Goal: Use online tool/utility

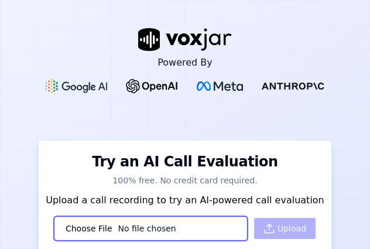
scroll to position [58, 0]
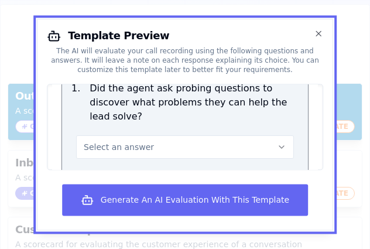
scroll to position [648, 0]
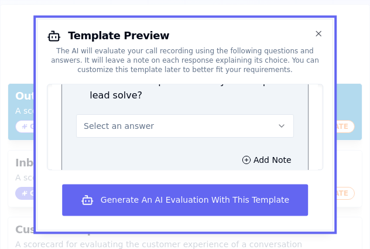
click at [140, 120] on span "Select an answer" at bounding box center [119, 126] width 70 height 12
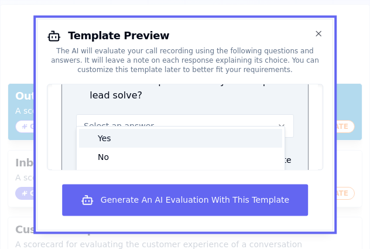
click at [122, 129] on div "Yes" at bounding box center [180, 138] width 203 height 19
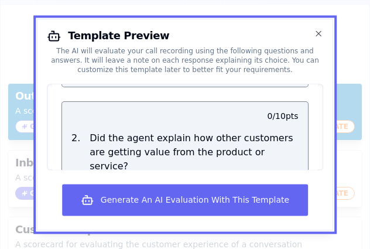
scroll to position [765, 0]
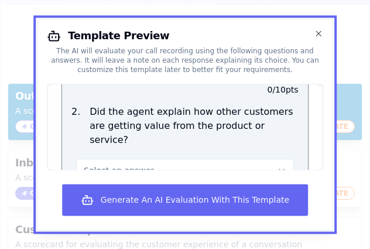
click at [128, 164] on span "Select an answer" at bounding box center [119, 170] width 70 height 12
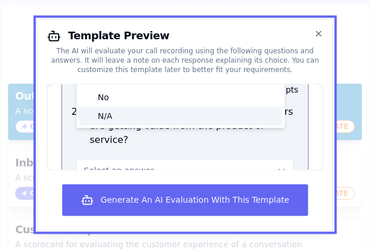
scroll to position [707, 0]
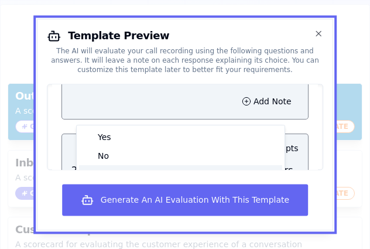
click at [105, 165] on div "N/A" at bounding box center [180, 174] width 203 height 19
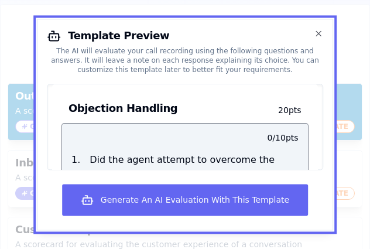
scroll to position [999, 0]
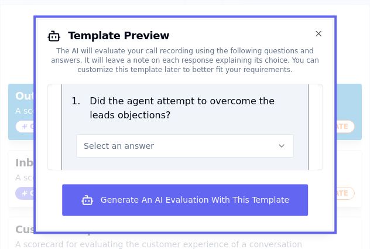
click at [123, 134] on button "Select an answer" at bounding box center [185, 145] width 218 height 23
click at [119, 163] on div "Yes" at bounding box center [180, 172] width 203 height 19
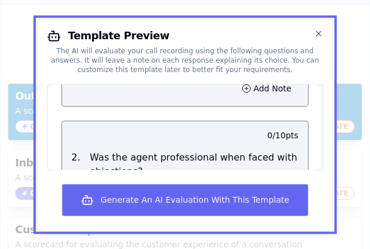
scroll to position [1116, 0]
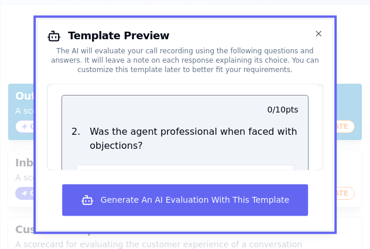
click at [120, 170] on span "Select an answer" at bounding box center [119, 176] width 70 height 12
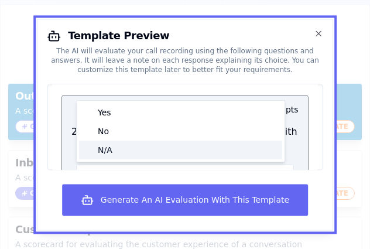
scroll to position [1058, 0]
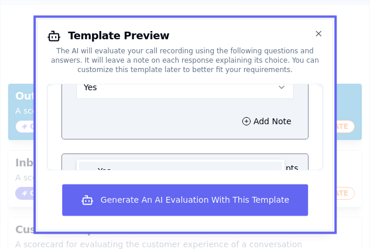
click at [115, 161] on div "Yes" at bounding box center [180, 170] width 203 height 19
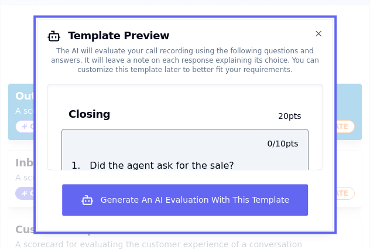
scroll to position [1350, 0]
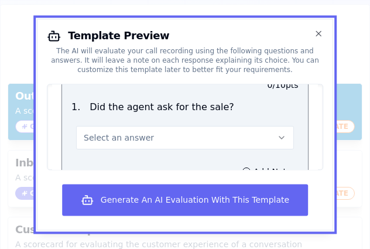
click at [120, 132] on span "Select an answer" at bounding box center [119, 138] width 70 height 12
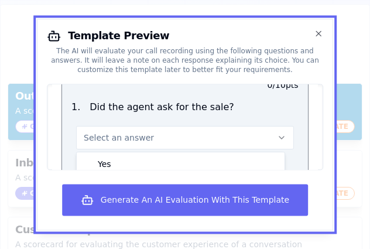
click at [118, 173] on div "No" at bounding box center [180, 182] width 203 height 19
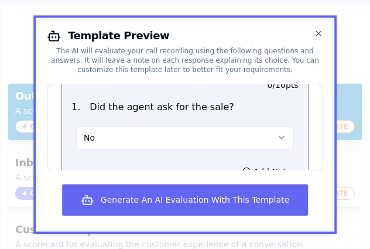
click at [118, 126] on button "No" at bounding box center [185, 137] width 218 height 23
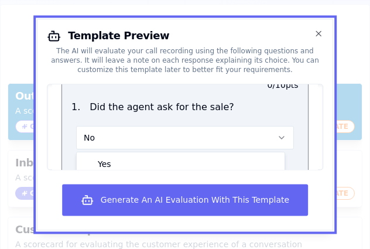
click at [118, 192] on div "N/A" at bounding box center [180, 201] width 203 height 19
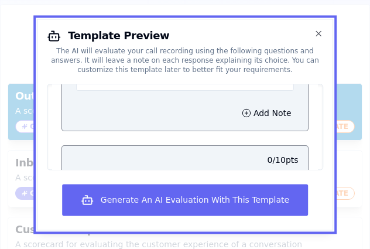
scroll to position [1467, 0]
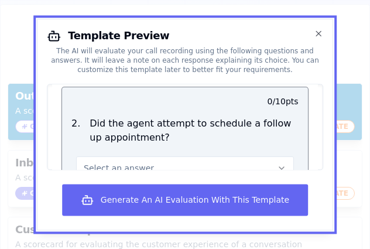
click at [111, 162] on span "Select an answer" at bounding box center [119, 168] width 70 height 12
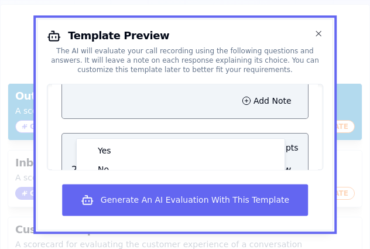
scroll to position [1409, 0]
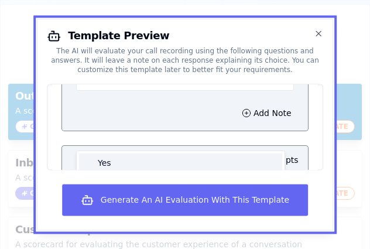
click at [109, 153] on div "Yes" at bounding box center [180, 162] width 203 height 19
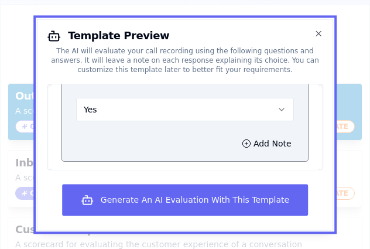
scroll to position [1529, 0]
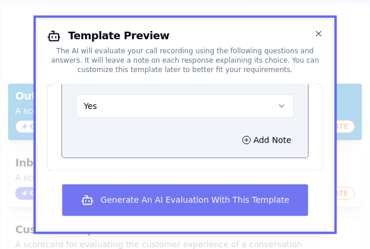
click at [123, 196] on button "Generate An AI Evaluation With This Template" at bounding box center [185, 200] width 246 height 32
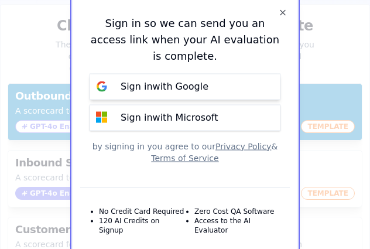
click at [143, 74] on button "Sign in with Google" at bounding box center [184, 86] width 191 height 26
